Goal: Information Seeking & Learning: Learn about a topic

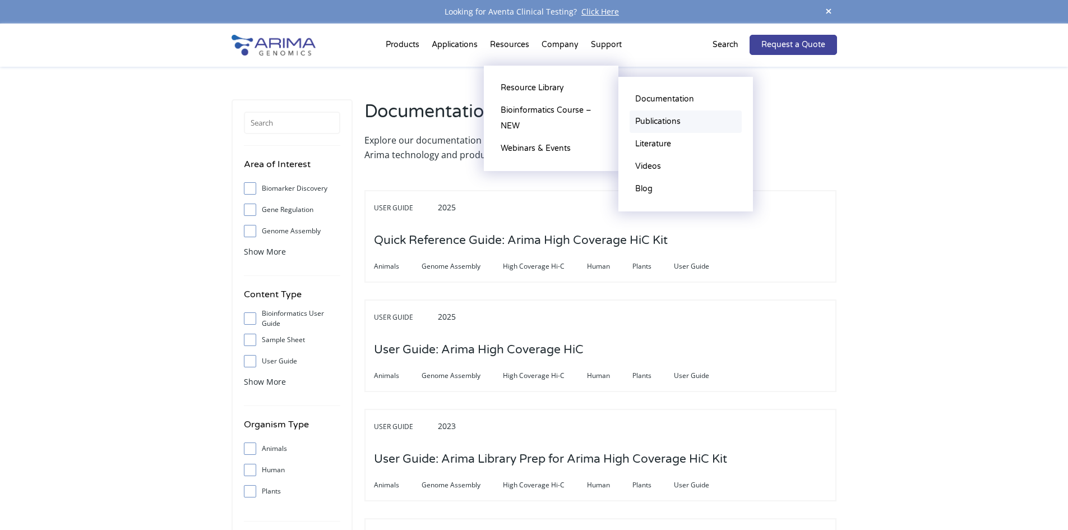
click at [676, 121] on link "Publications" at bounding box center [686, 121] width 112 height 22
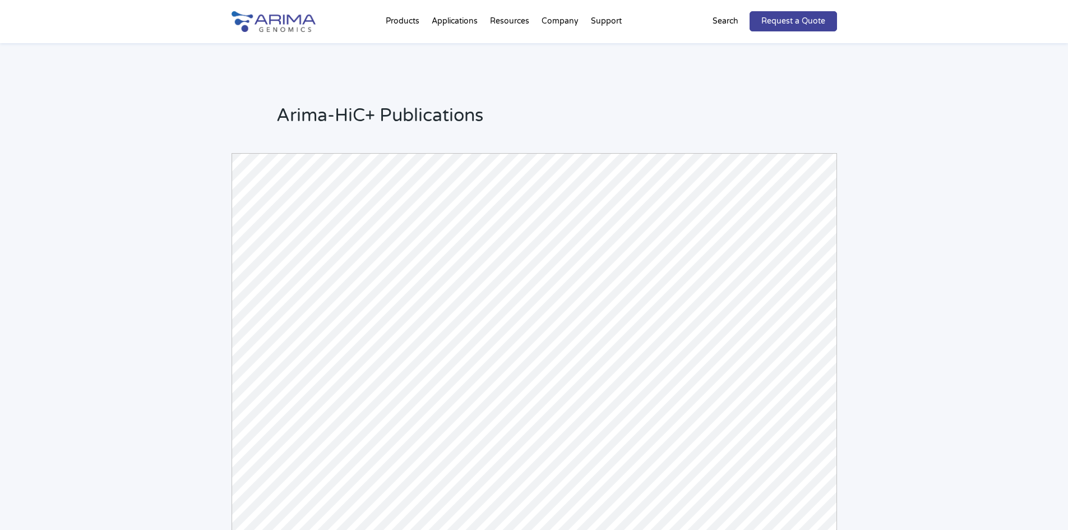
scroll to position [56, 0]
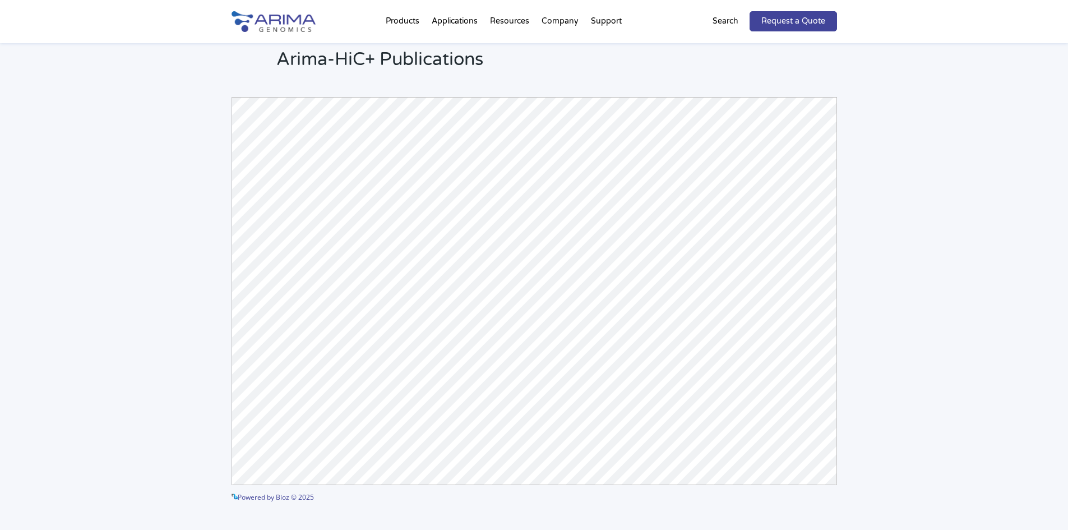
click at [1034, 237] on div "Arima-HiC+ Publications Powered by Bioz © 2025 See more details on Bioz" at bounding box center [534, 276] width 1068 height 578
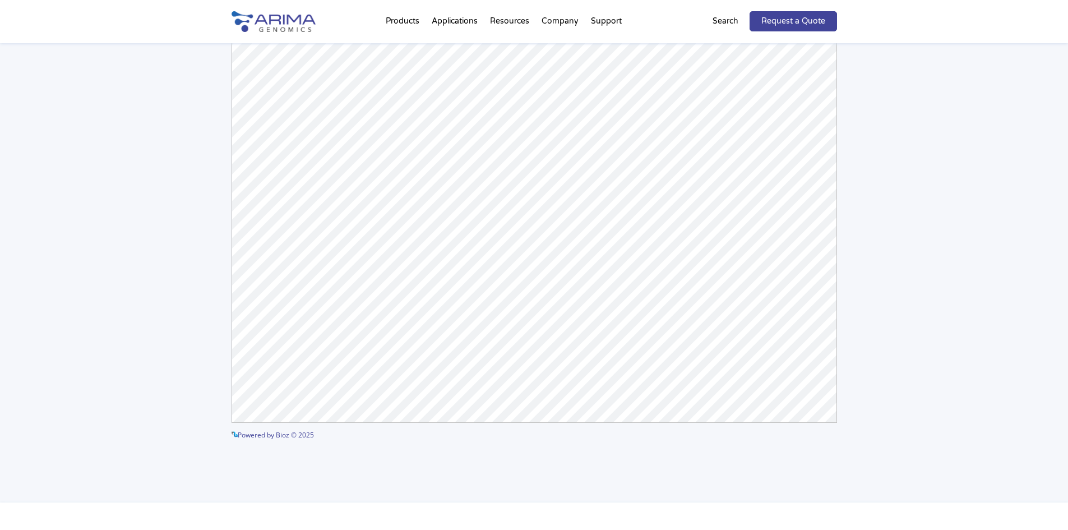
scroll to position [107, 0]
drag, startPoint x: 582, startPoint y: 268, endPoint x: 954, endPoint y: 222, distance: 374.8
click at [954, 222] on div "Arima-HiC+ Publications Powered by Bioz © 2025 See more details on Bioz" at bounding box center [534, 225] width 1068 height 578
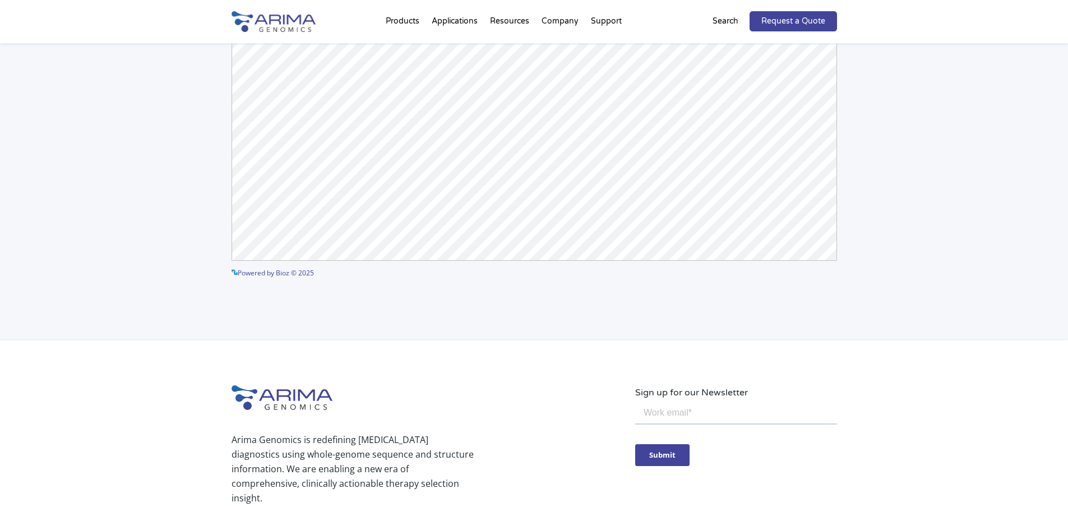
scroll to position [56, 0]
